Goal: Information Seeking & Learning: Learn about a topic

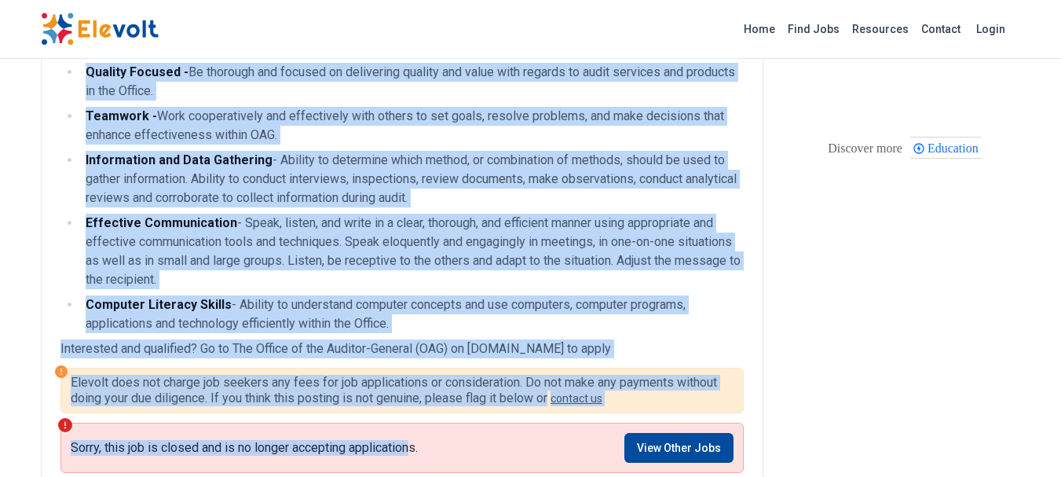
scroll to position [906, 0]
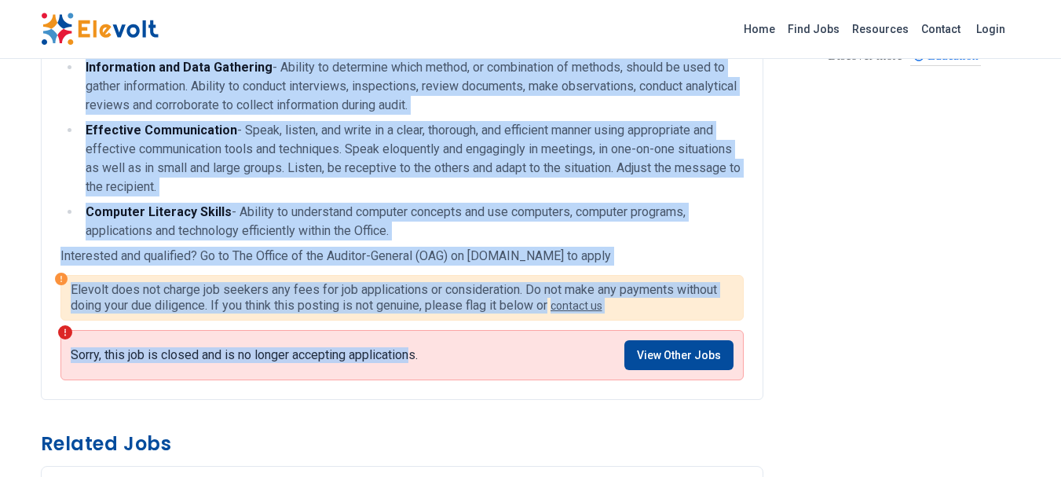
drag, startPoint x: 63, startPoint y: 188, endPoint x: 410, endPoint y: 214, distance: 348.2
copy div "Loremips do sit Ame Cons ad elit sed doeiu tem incididu utlab etd mag Aliqu eni…"
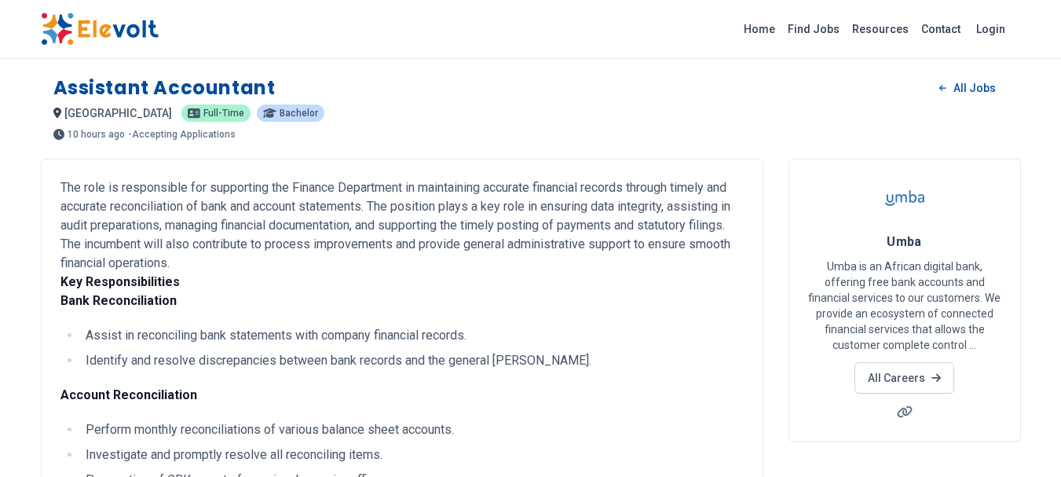
click at [695, 243] on p "The role is responsible for supporting the Finance Department in maintaining ac…" at bounding box center [401, 244] width 683 height 132
